Goal: Navigation & Orientation: Find specific page/section

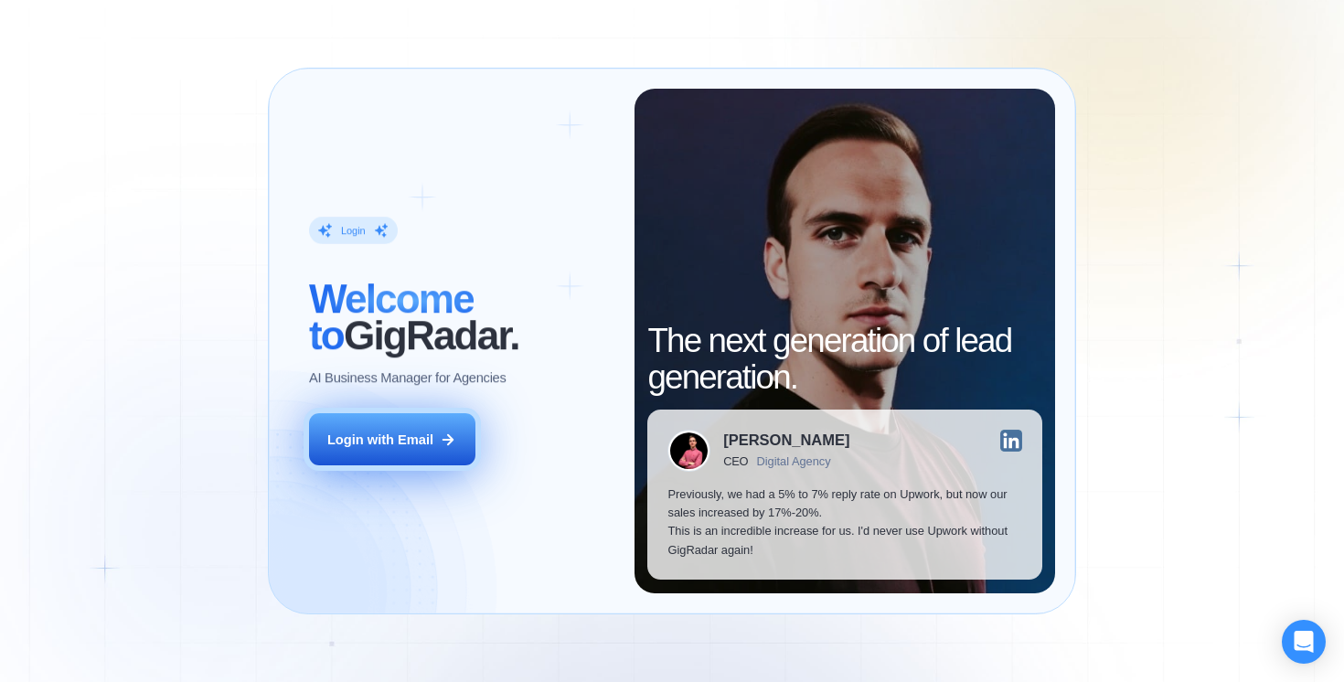
click at [416, 443] on div "Login with Email" at bounding box center [380, 440] width 106 height 18
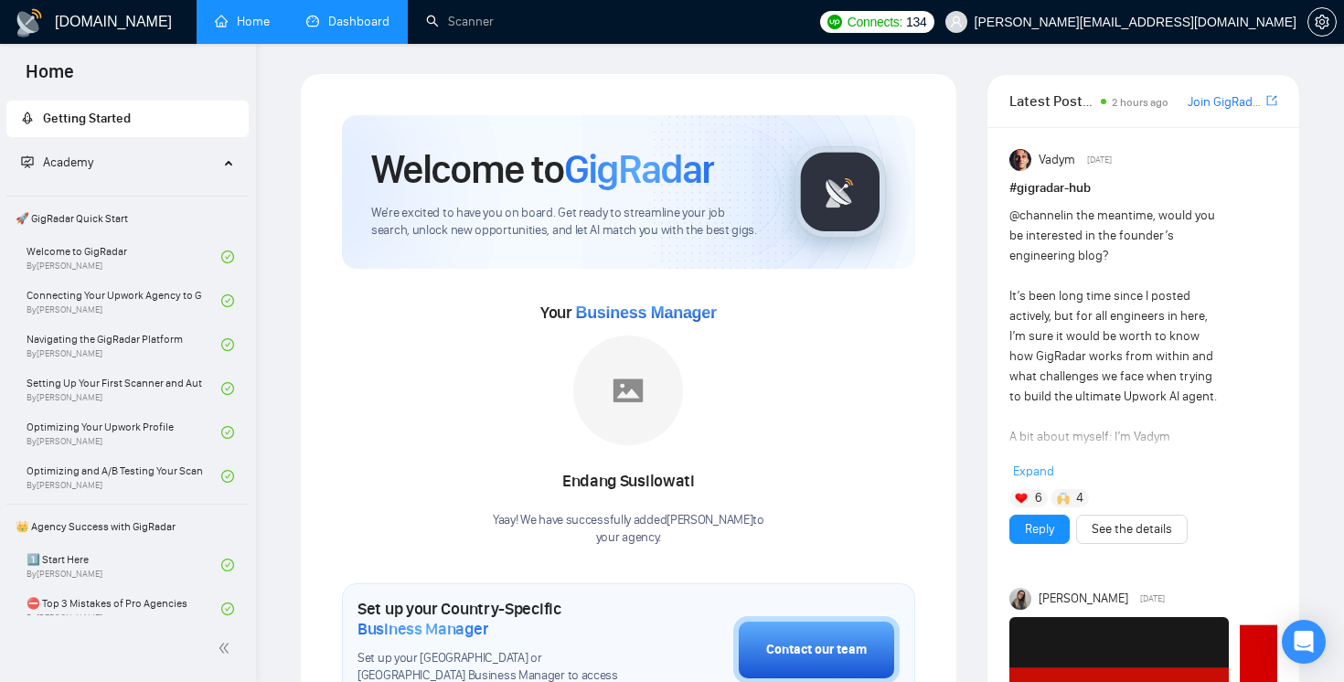
click at [389, 19] on link "Dashboard" at bounding box center [347, 22] width 83 height 16
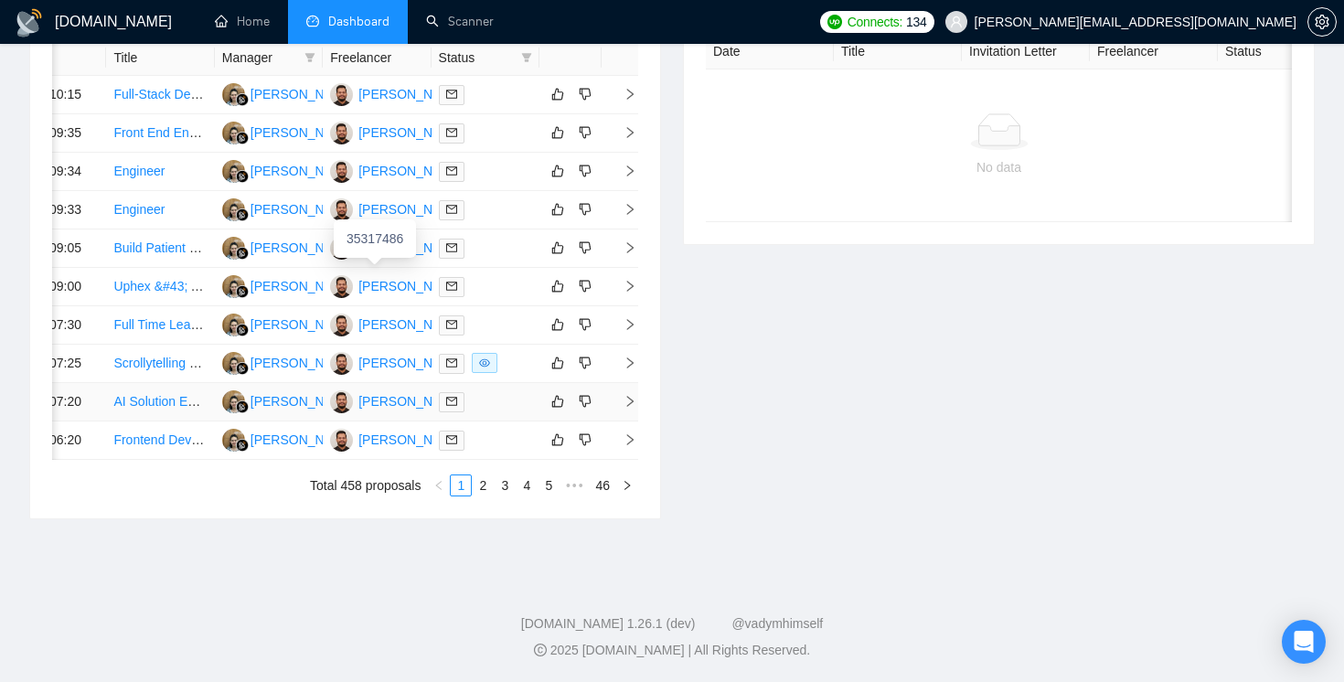
scroll to position [969, 0]
click at [478, 493] on link "2" at bounding box center [483, 486] width 20 height 20
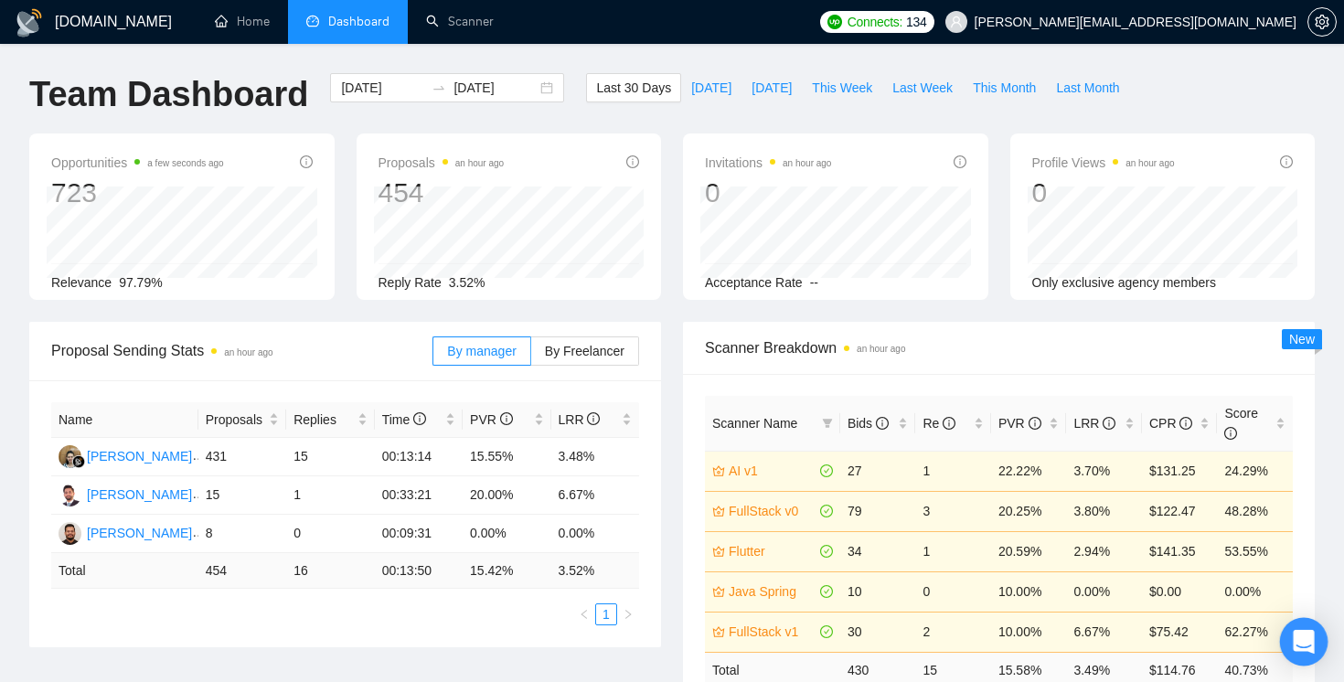
click at [1306, 639] on icon "Open Intercom Messenger" at bounding box center [1303, 642] width 21 height 24
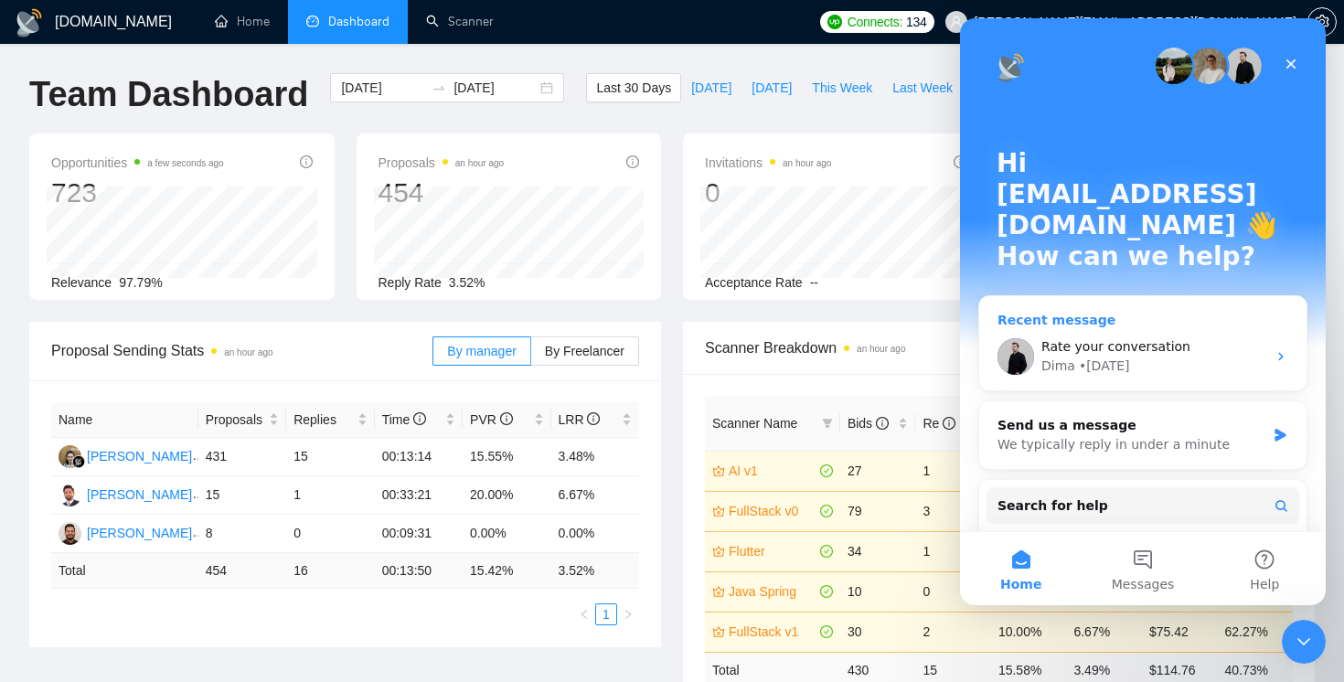
click at [1163, 357] on div "Dima • 3d ago" at bounding box center [1154, 366] width 225 height 19
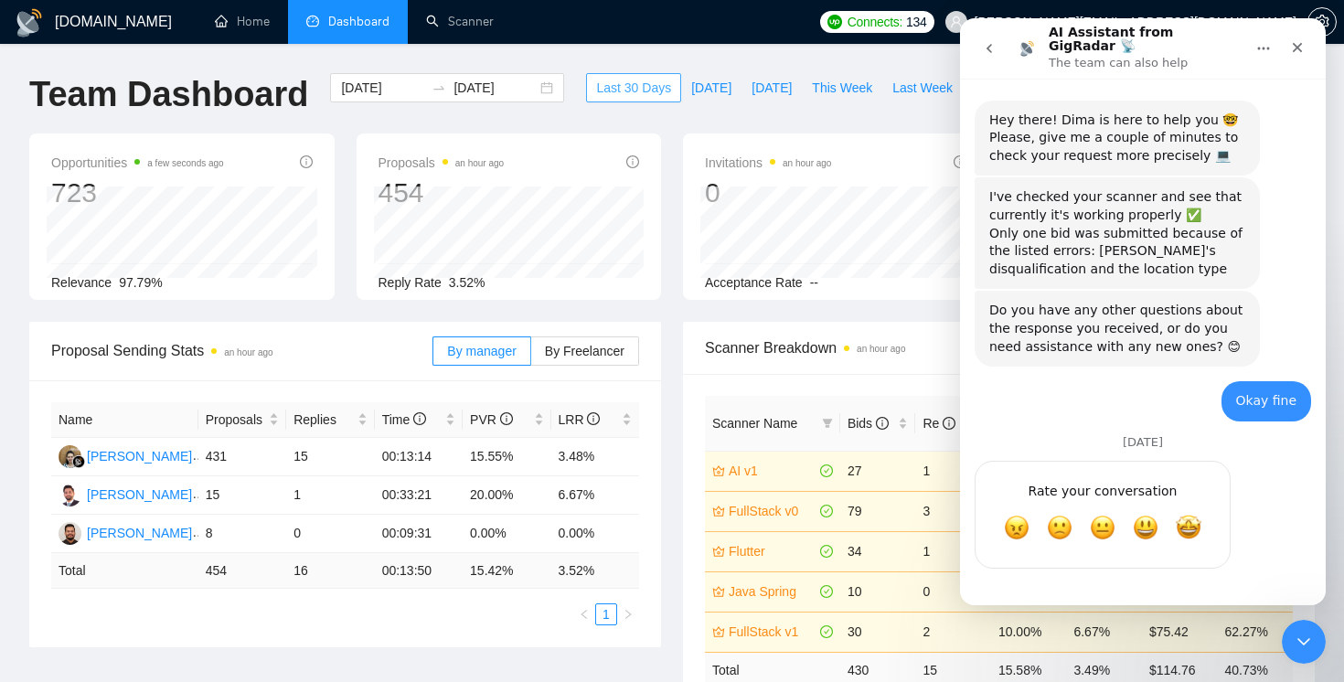
scroll to position [845, 0]
